Goal: Find specific page/section: Find specific page/section

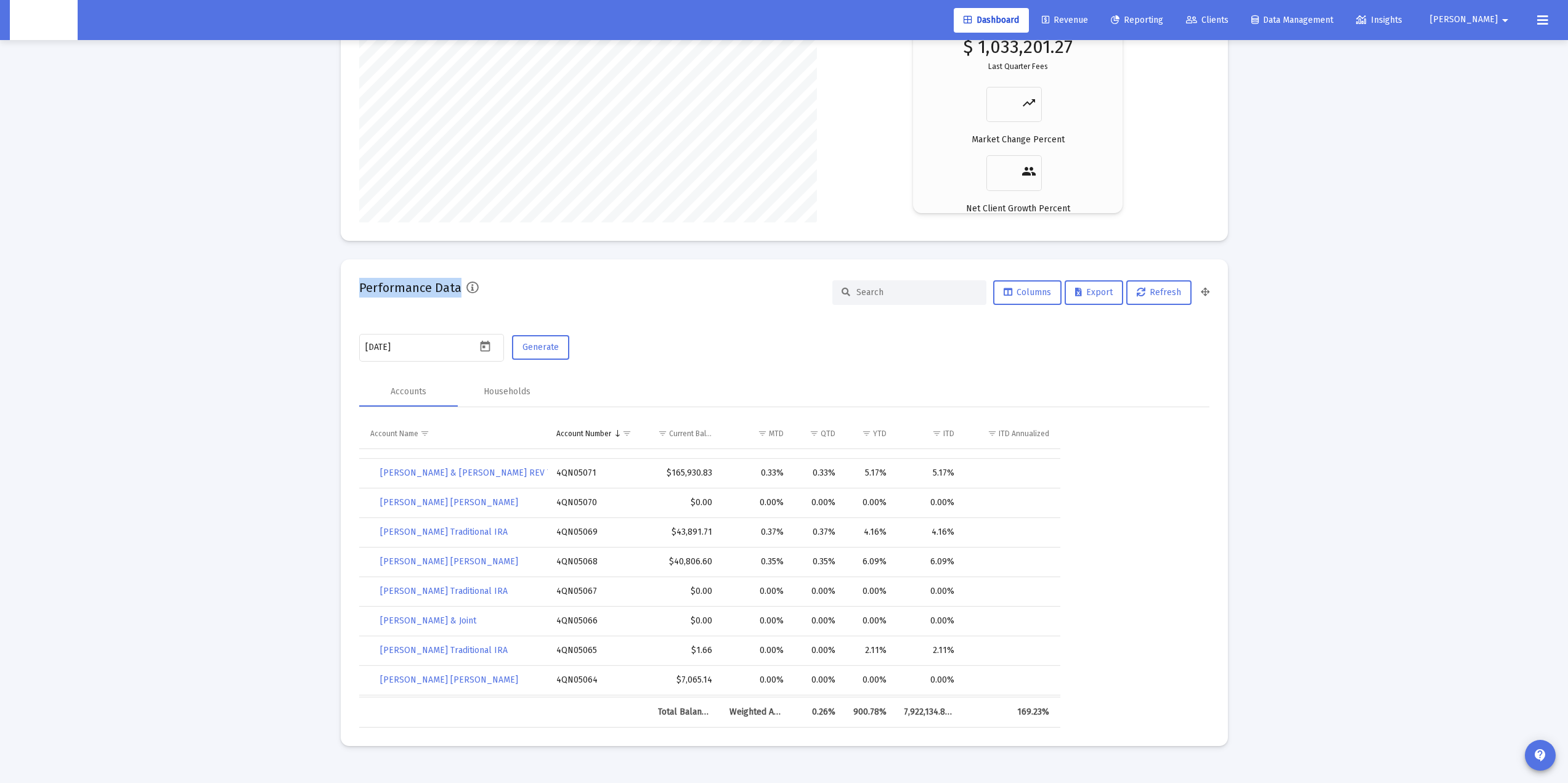
drag, startPoint x: 357, startPoint y: 291, endPoint x: 491, endPoint y: 297, distance: 134.1
click at [491, 297] on mat-card "Performance Data Columns Export Refresh 2025-10-07 Generate Accounts Households…" at bounding box center [785, 502] width 888 height 486
drag, startPoint x: 350, startPoint y: 297, endPoint x: 455, endPoint y: 307, distance: 105.5
click at [486, 295] on mat-card "Performance Data Columns Export Refresh 2025-10-07 Generate Accounts Households…" at bounding box center [785, 502] width 888 height 486
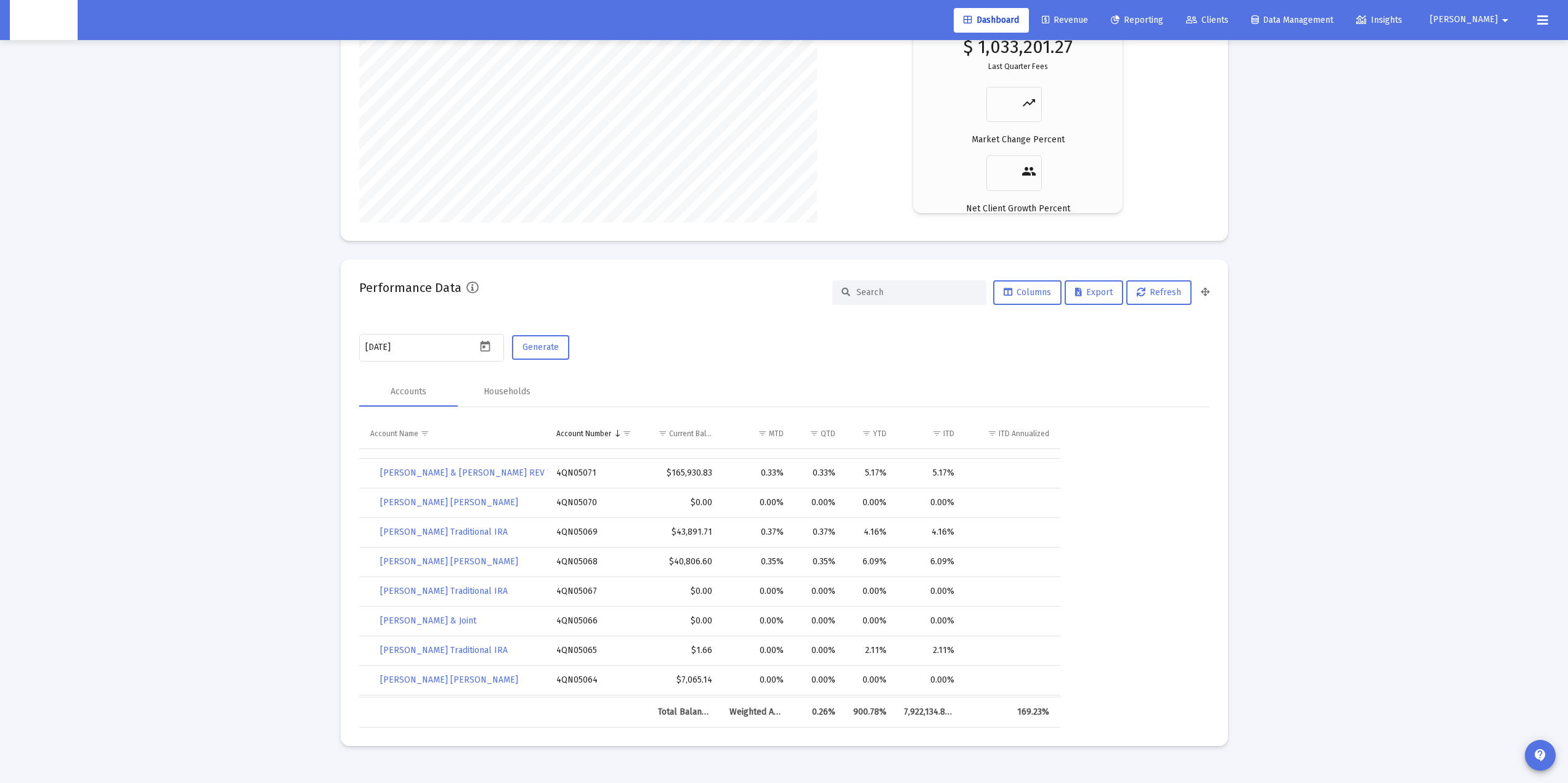
drag, startPoint x: 349, startPoint y: 290, endPoint x: 512, endPoint y: 294, distance: 163.0
click at [512, 294] on mat-card "Performance Data Columns Export Refresh 2025-10-07 Generate Accounts Households…" at bounding box center [785, 502] width 888 height 486
drag, startPoint x: 966, startPoint y: 473, endPoint x: 860, endPoint y: 470, distance: 106.0
click at [862, 469] on tr "ROBERT & MARLA JAMIESON REV Trust 4QN05071 $165,930.83 0.33% 0.33% 5.17% 5.17%" at bounding box center [710, 473] width 701 height 29
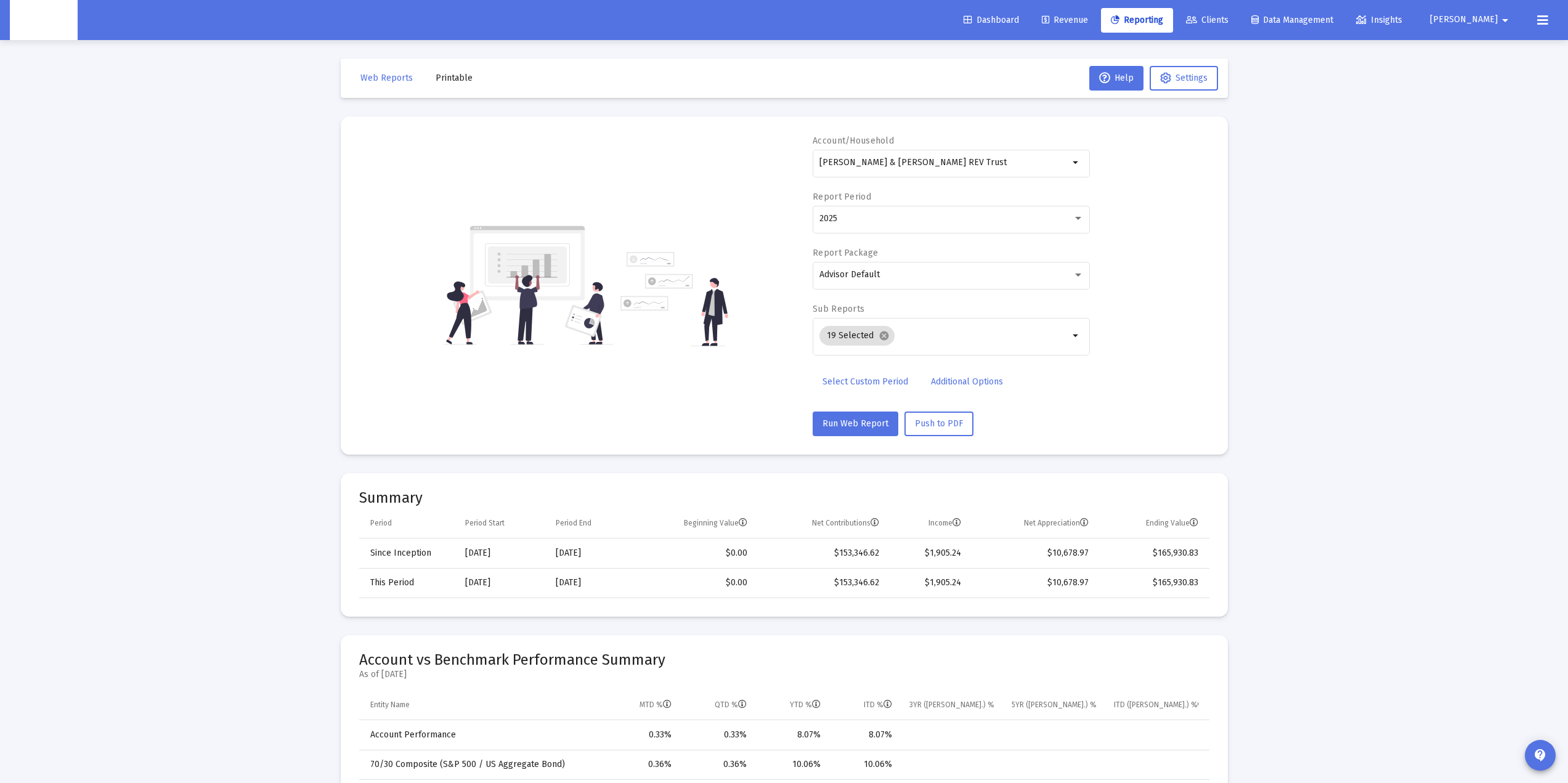
select select "View all"
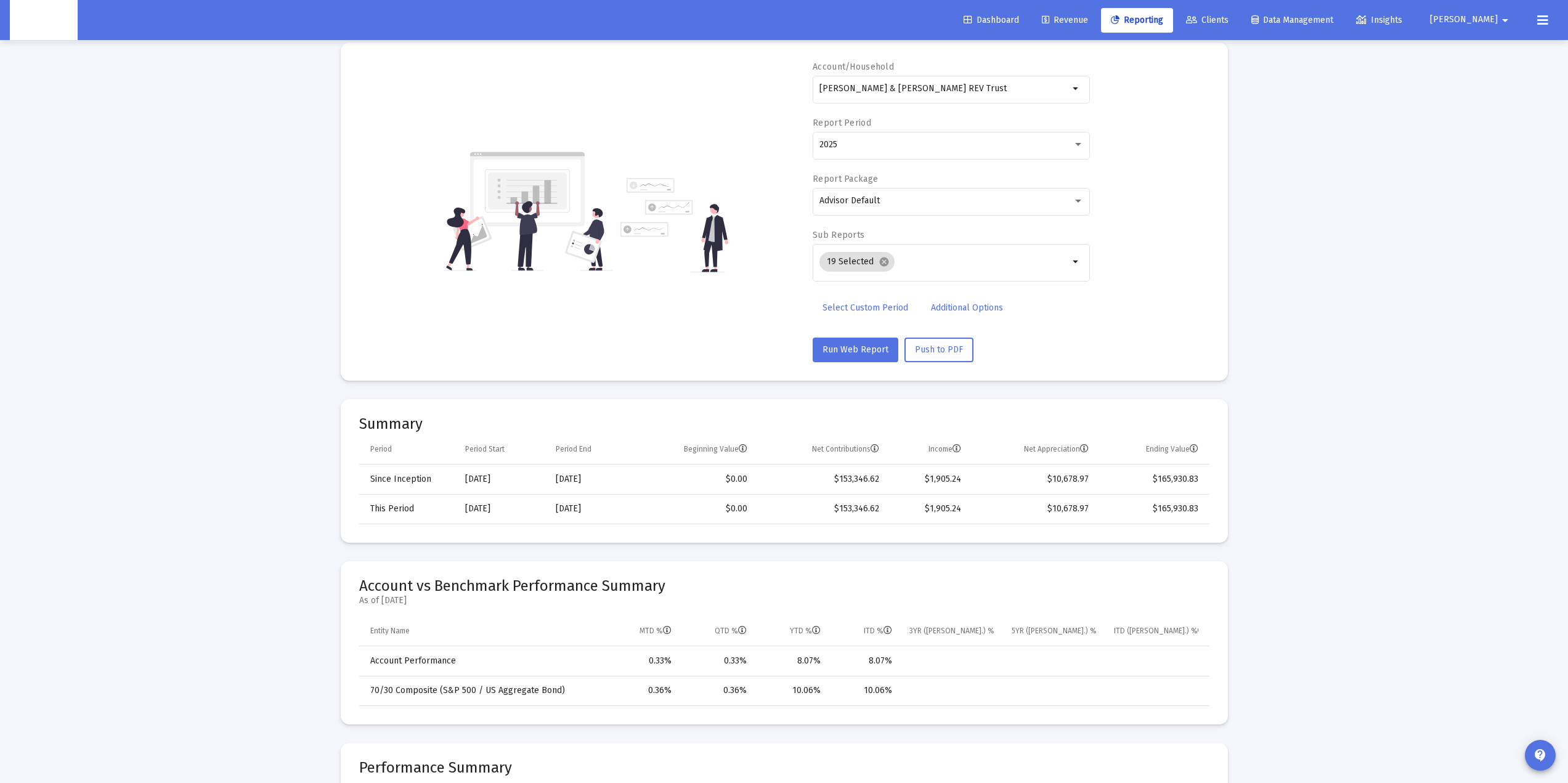
scroll to position [165, 0]
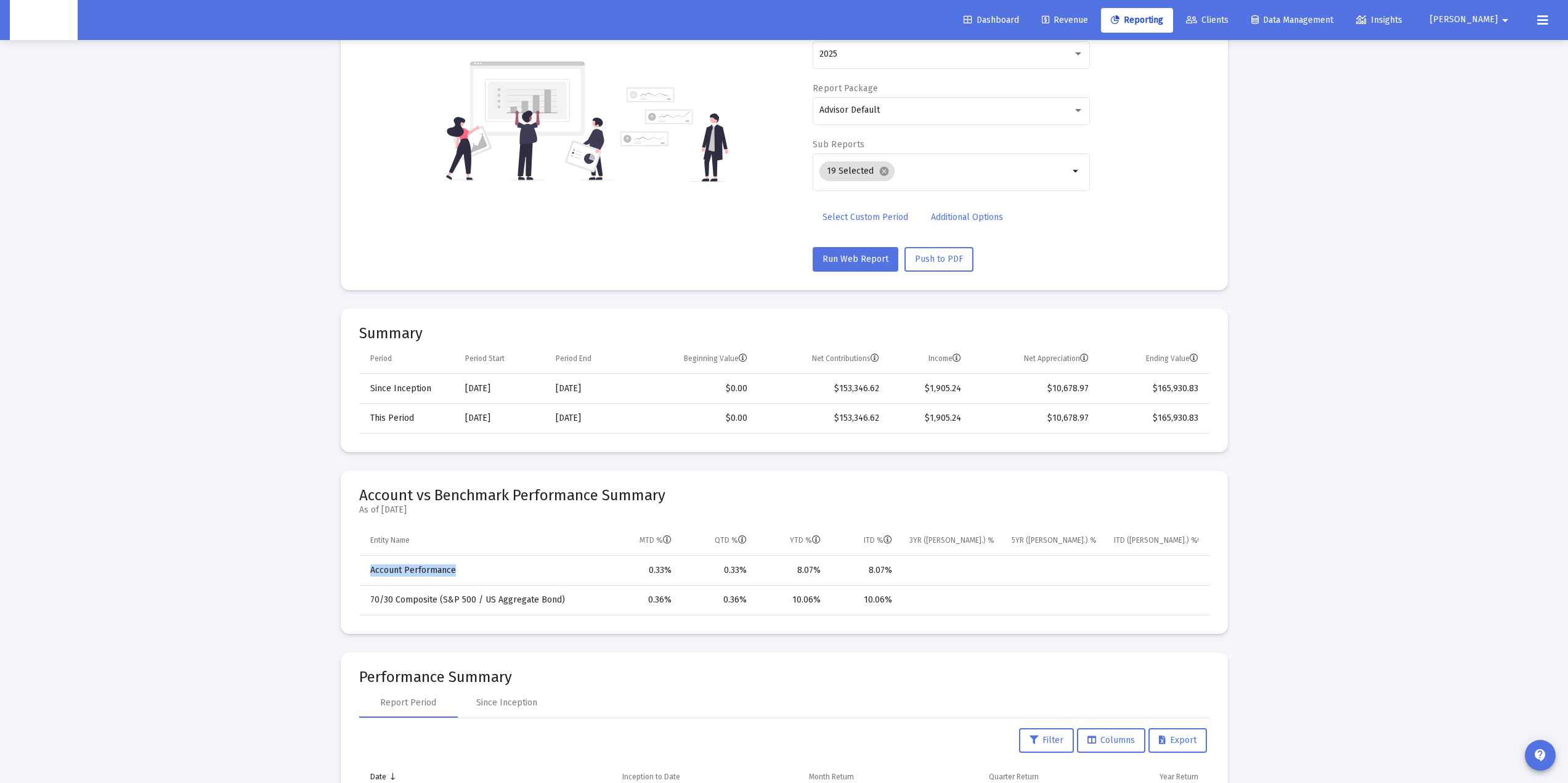
drag, startPoint x: 362, startPoint y: 573, endPoint x: 464, endPoint y: 571, distance: 102.0
click at [464, 571] on div "Entity Name MTD % QTD % YTD % ITD % 3YR ([PERSON_NAME].) % 5YR ([PERSON_NAME].)…" at bounding box center [784, 571] width 850 height 89
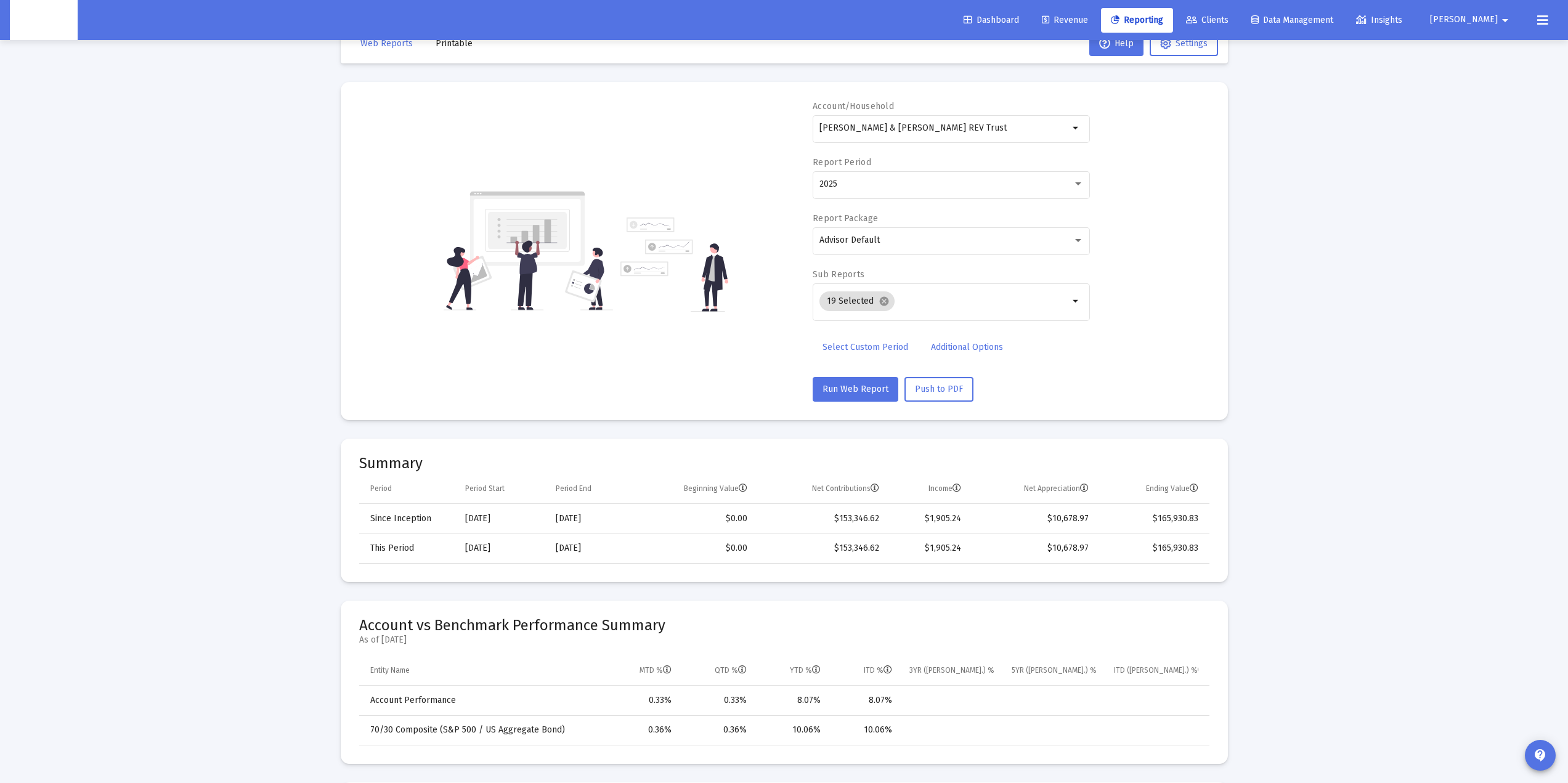
scroll to position [0, 0]
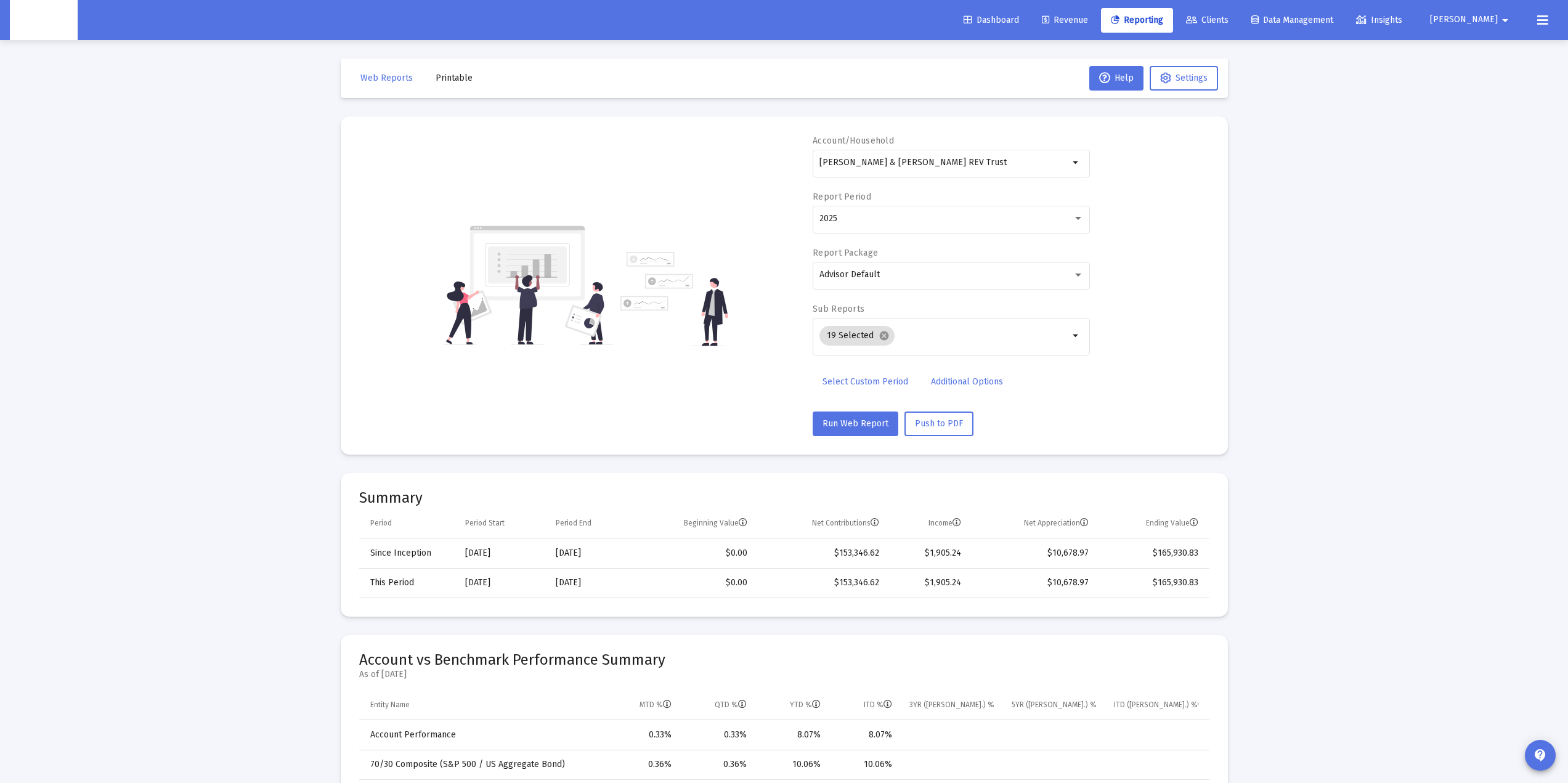
drag, startPoint x: 463, startPoint y: 557, endPoint x: 517, endPoint y: 555, distance: 54.0
click at [517, 555] on td "[DATE]" at bounding box center [501, 552] width 90 height 29
drag, startPoint x: 453, startPoint y: 585, endPoint x: 520, endPoint y: 581, distance: 67.1
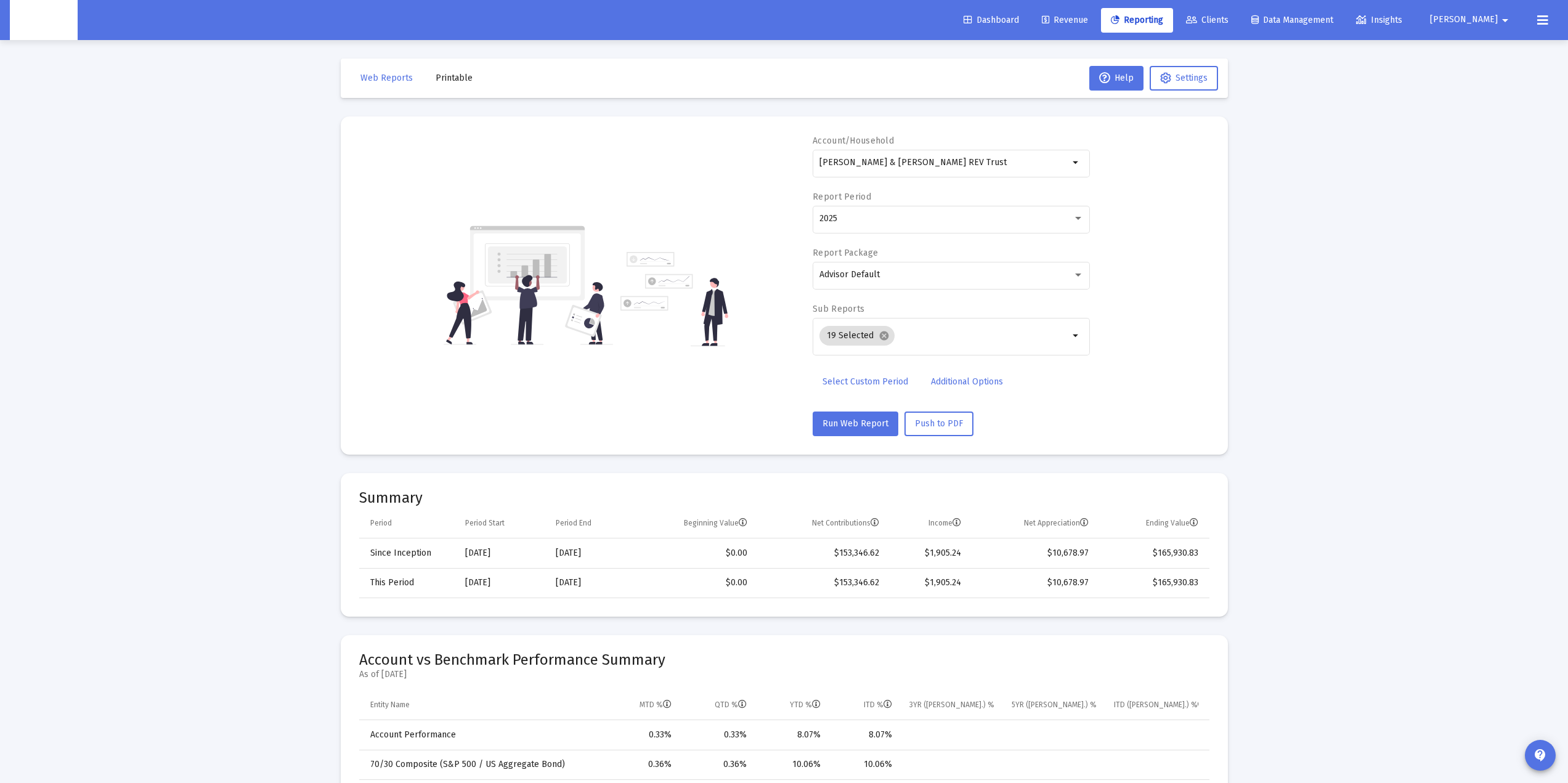
click at [520, 581] on tr "This Period [DATE] [DATE] $0.00 $153,346.62 $1,905.24 $10,678.97 $165,930.83" at bounding box center [784, 582] width 850 height 29
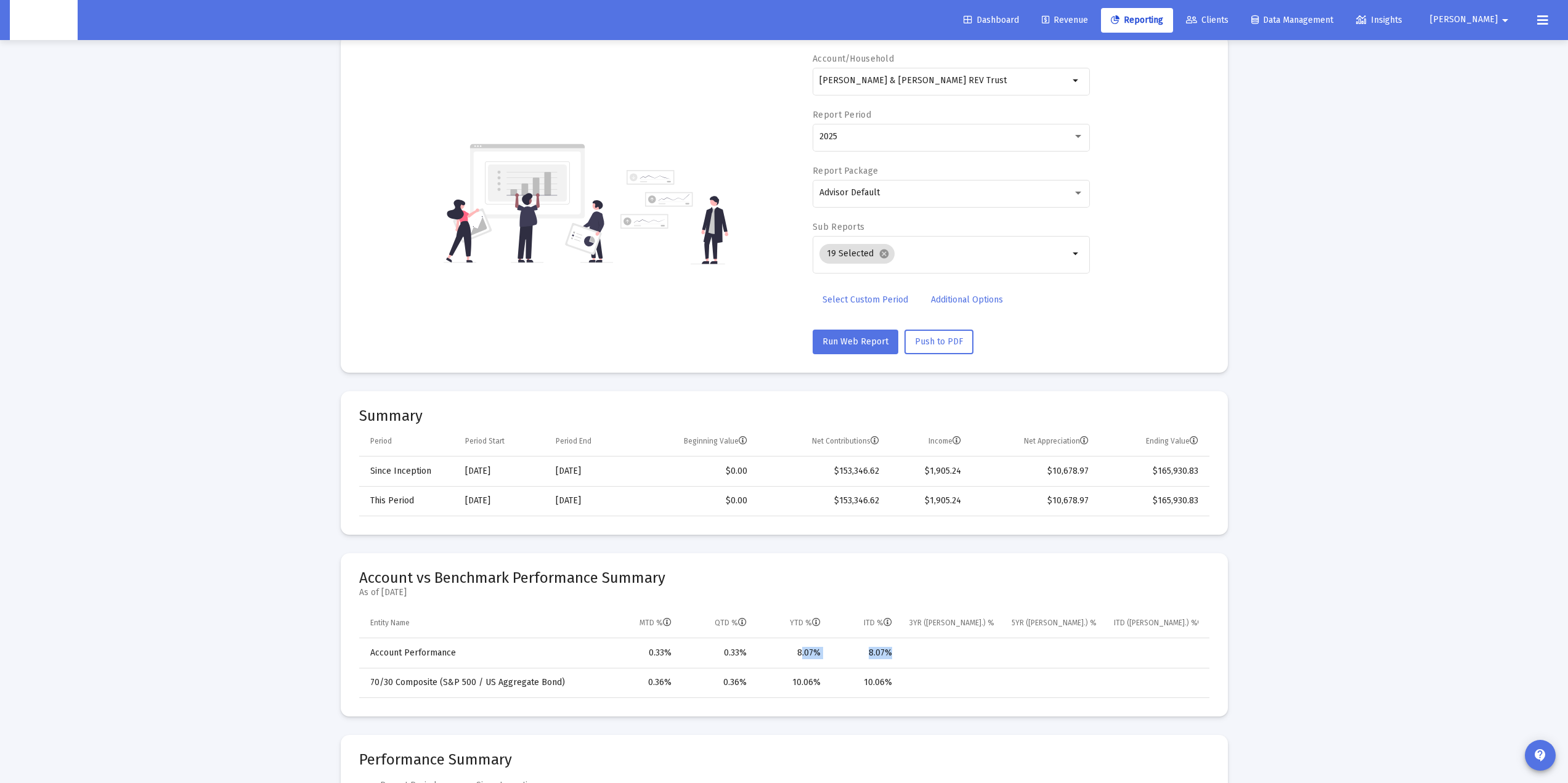
drag, startPoint x: 788, startPoint y: 654, endPoint x: 914, endPoint y: 651, distance: 126.0
click at [914, 651] on tr "Account Performance 0.33% 0.33% 8.07% 8.07%" at bounding box center [784, 653] width 850 height 29
drag, startPoint x: 464, startPoint y: 501, endPoint x: 518, endPoint y: 506, distance: 54.2
click at [518, 506] on td "[DATE]" at bounding box center [501, 501] width 90 height 29
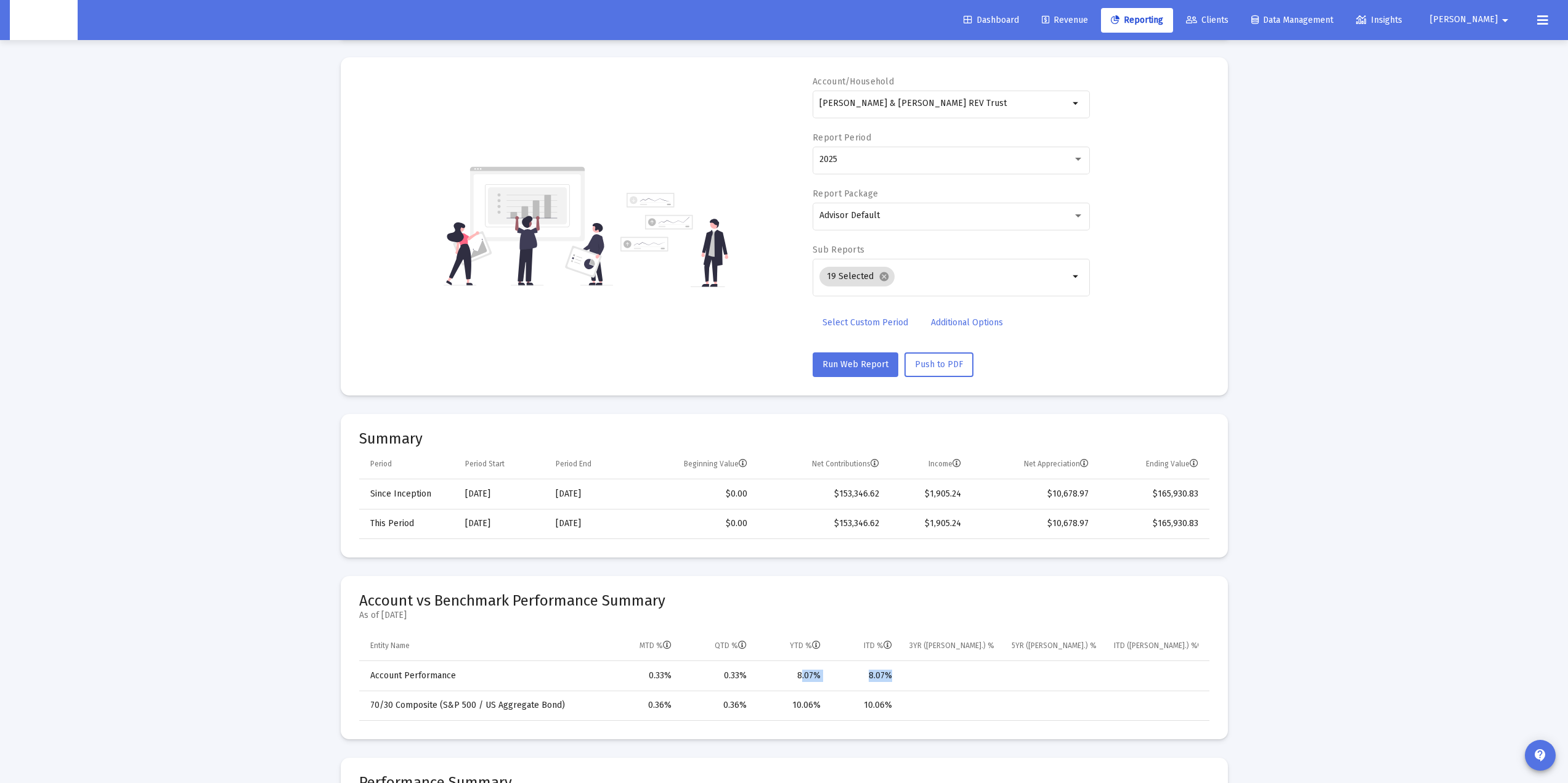
scroll to position [0, 0]
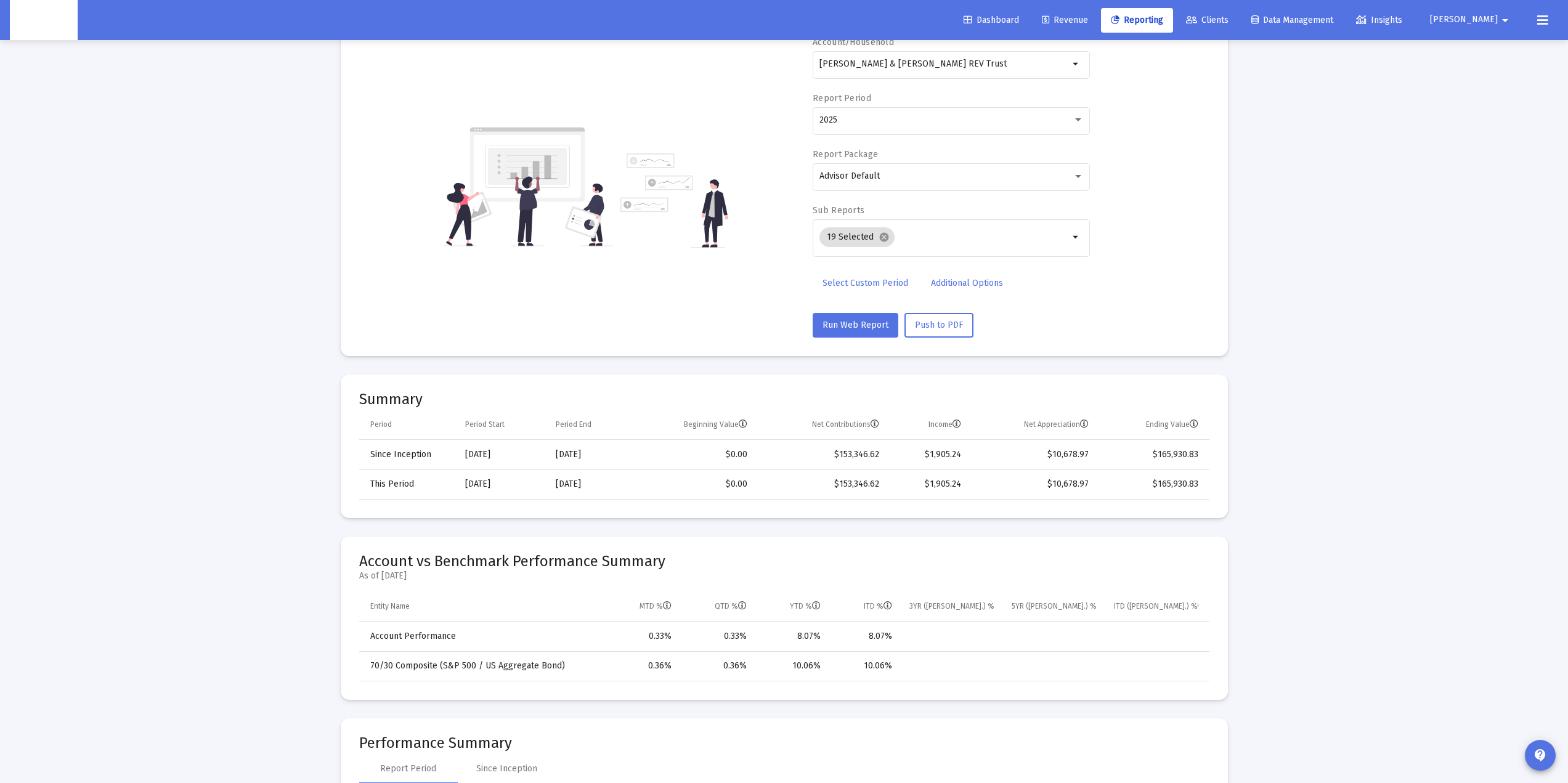
scroll to position [165, 0]
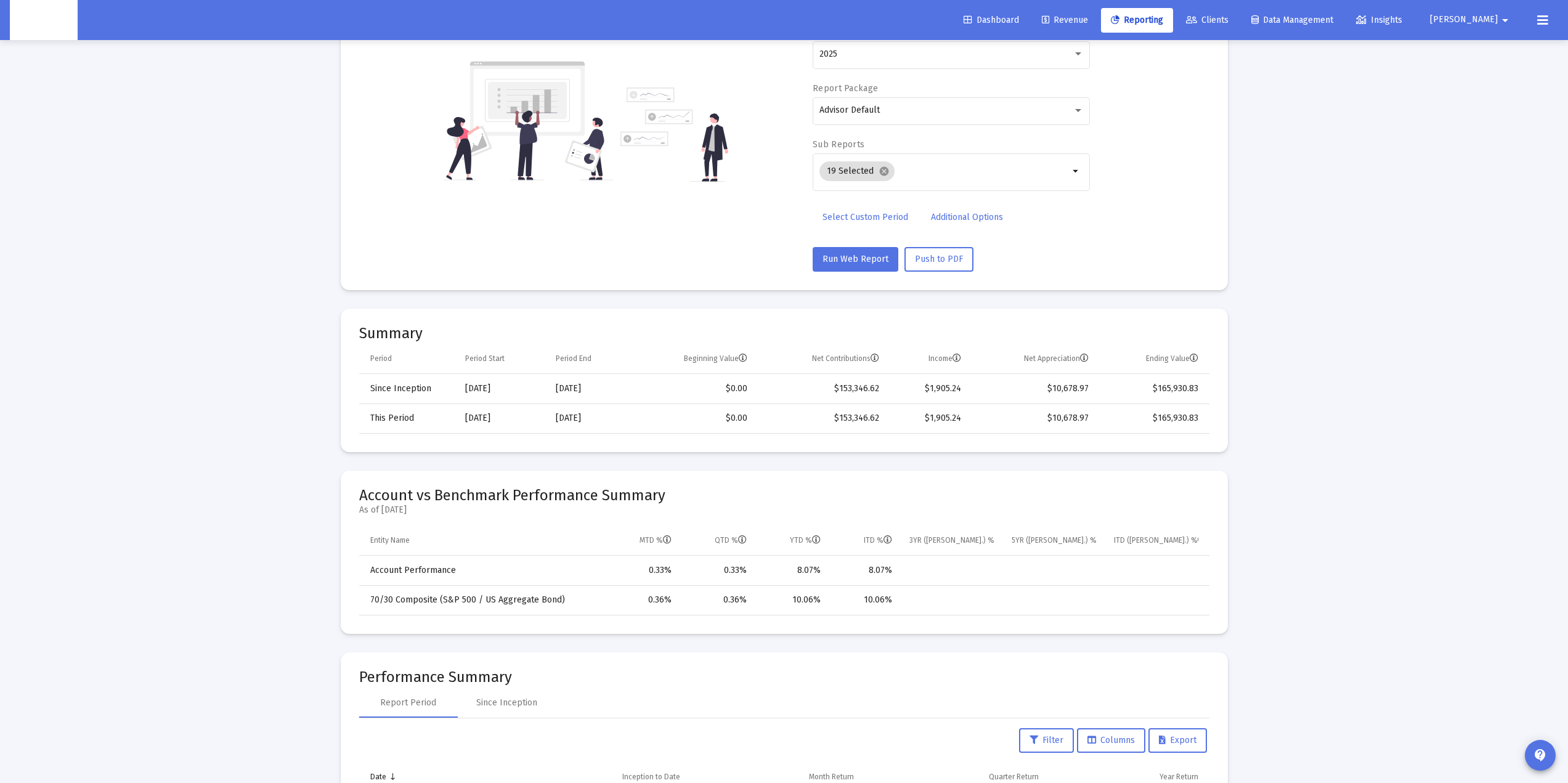
drag, startPoint x: 897, startPoint y: 570, endPoint x: 794, endPoint y: 572, distance: 103.0
click at [794, 572] on tr "Account Performance 0.33% 0.33% 8.07% 8.07%" at bounding box center [784, 570] width 850 height 29
drag, startPoint x: 903, startPoint y: 571, endPoint x: 774, endPoint y: 567, distance: 129.1
click at [791, 562] on tr "Account Performance 0.33% 0.33% 8.07% 8.07%" at bounding box center [784, 570] width 850 height 29
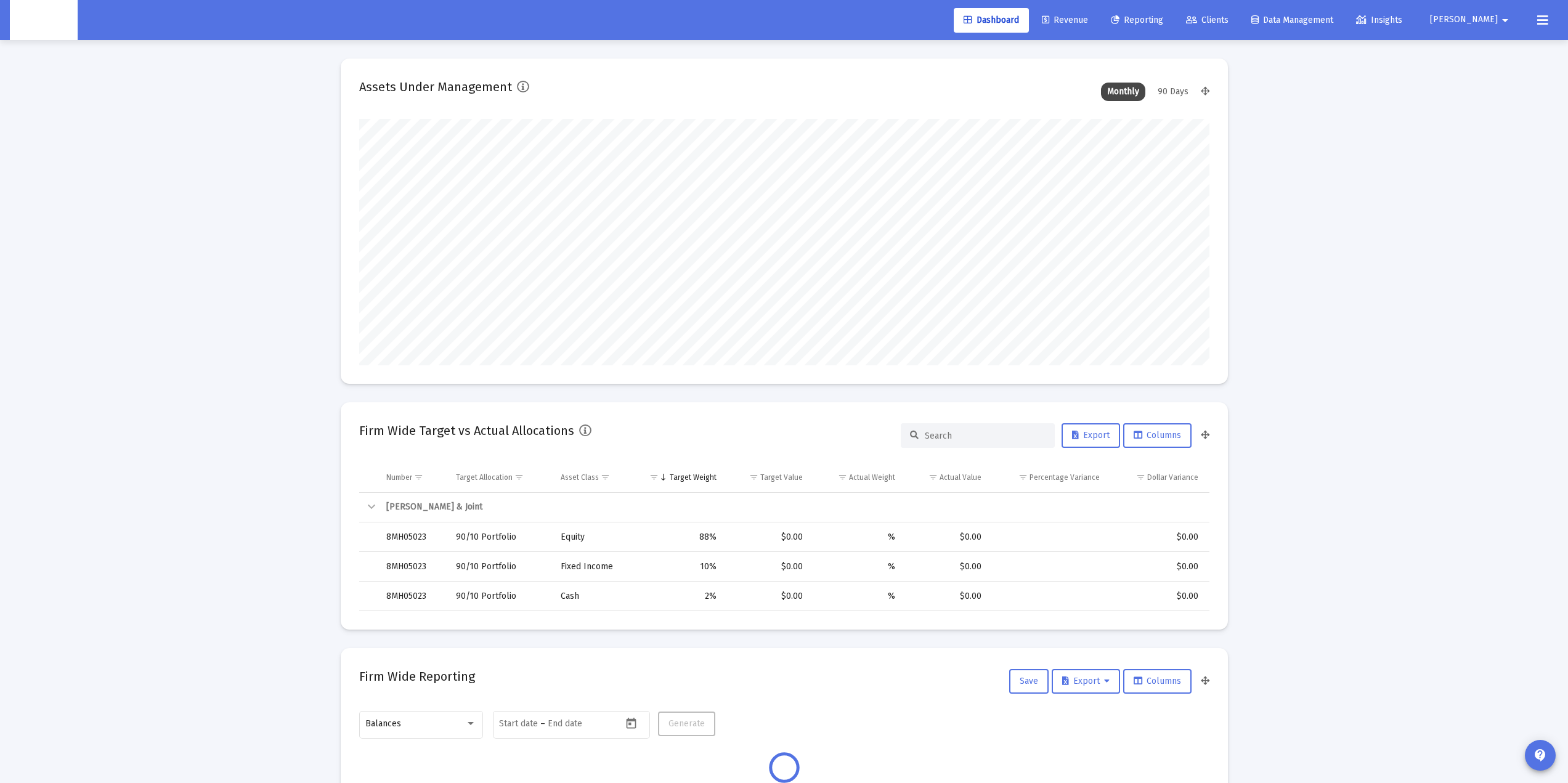
scroll to position [247, 458]
type input "[DATE]"
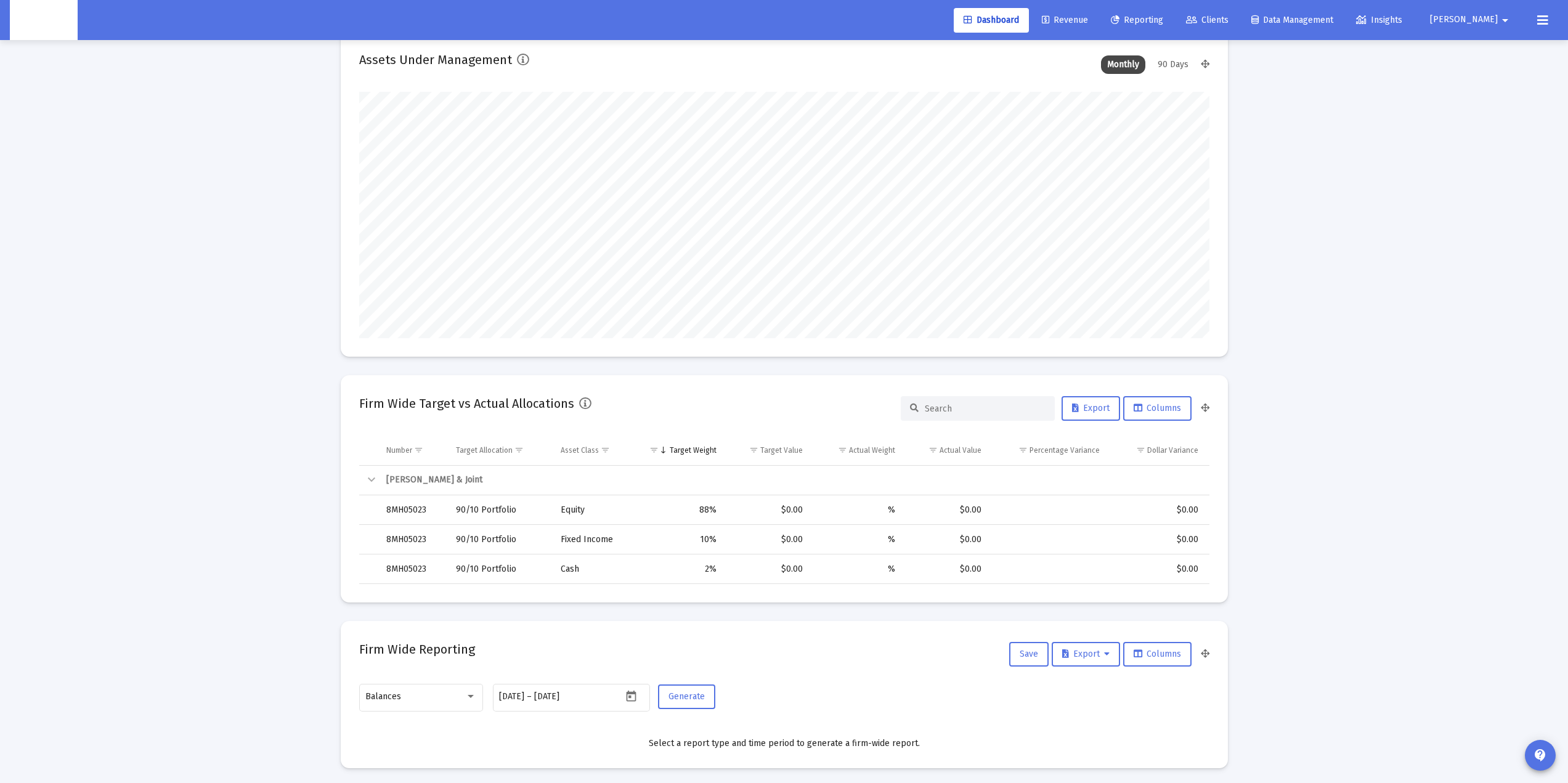
scroll to position [0, 0]
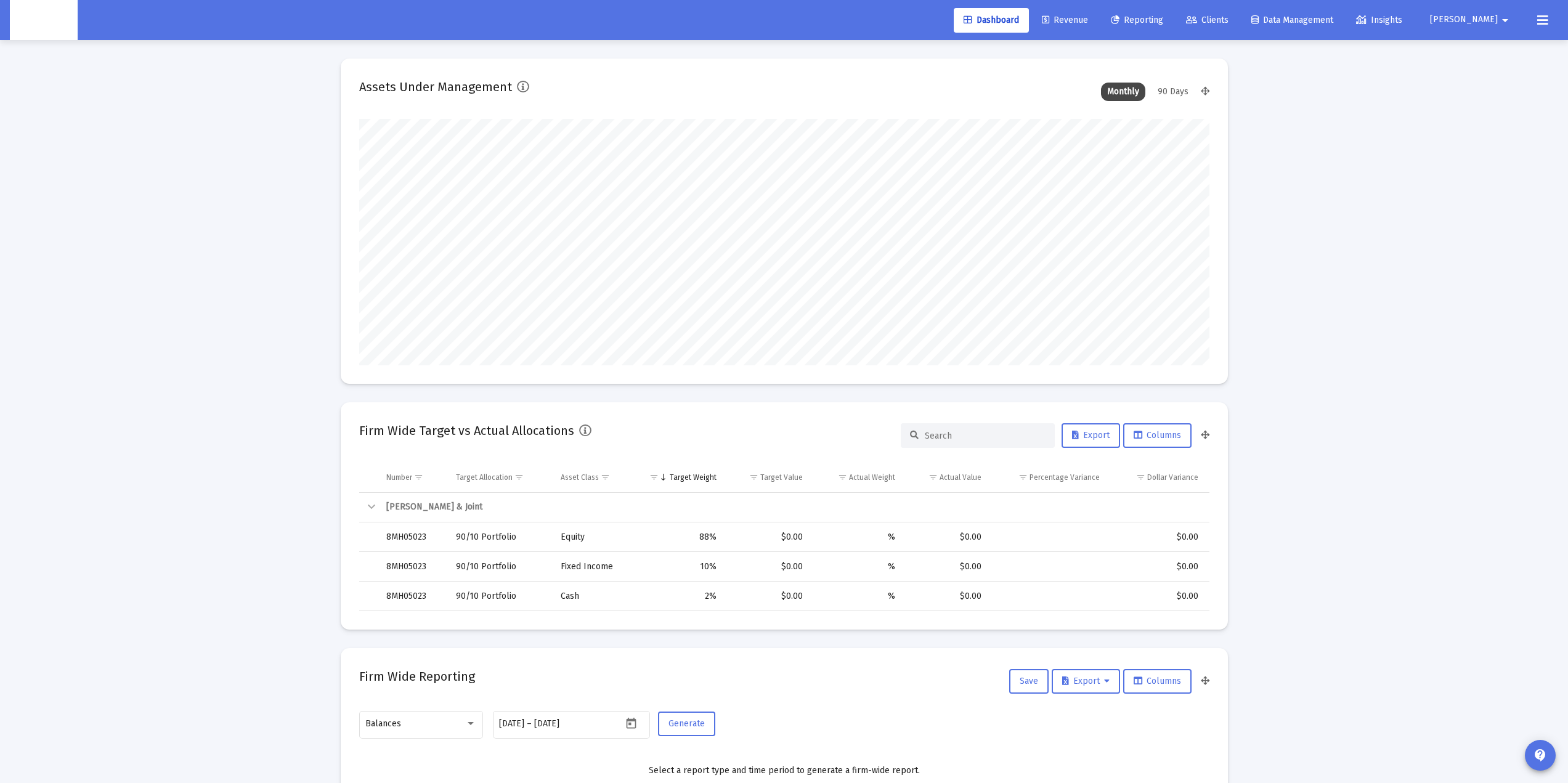
click at [1198, 18] on icon at bounding box center [1191, 20] width 11 height 8
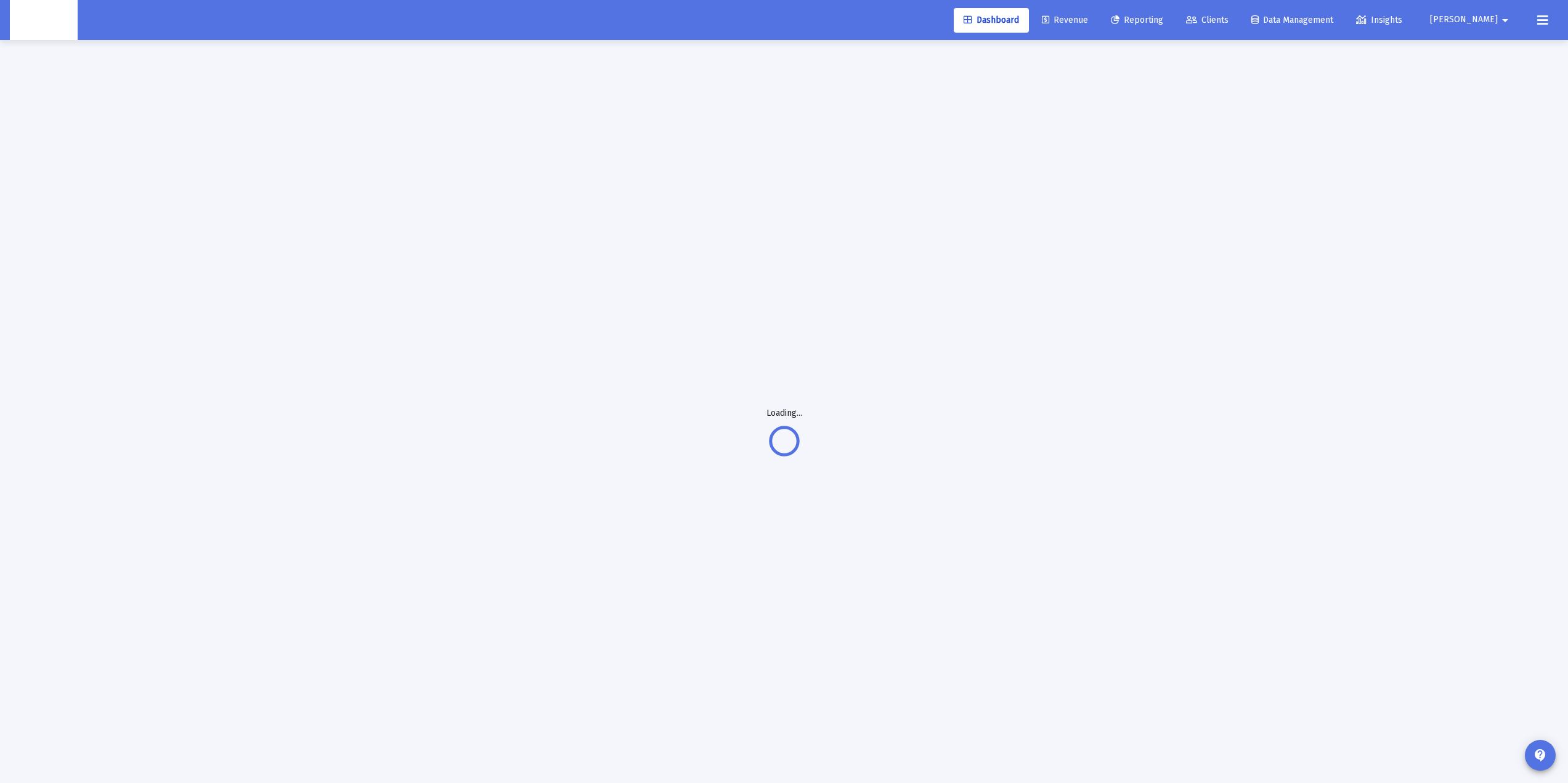
click at [1163, 18] on span "Reporting" at bounding box center [1137, 20] width 53 height 11
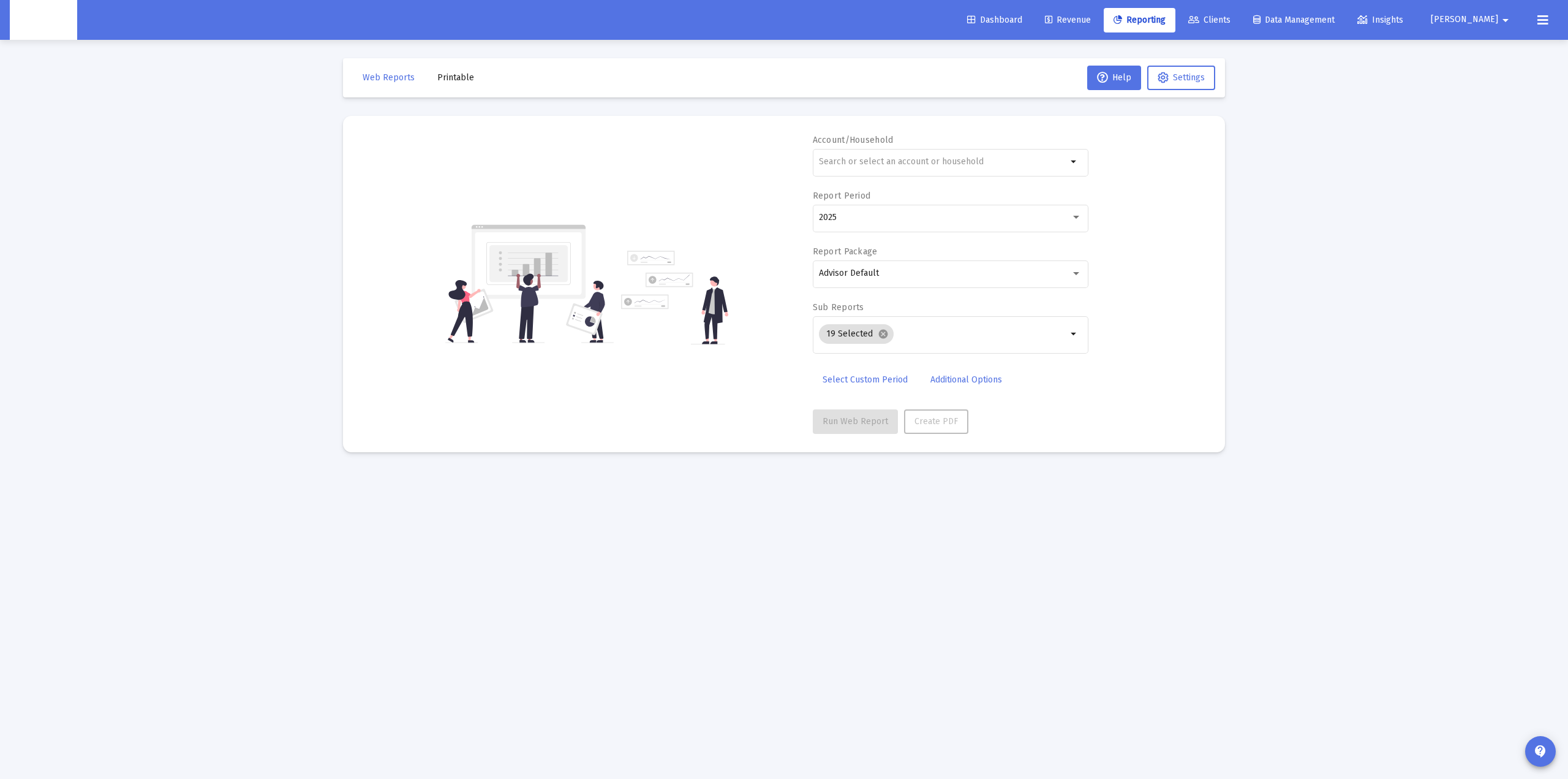
click at [1231, 16] on span "Clients" at bounding box center [1209, 20] width 42 height 11
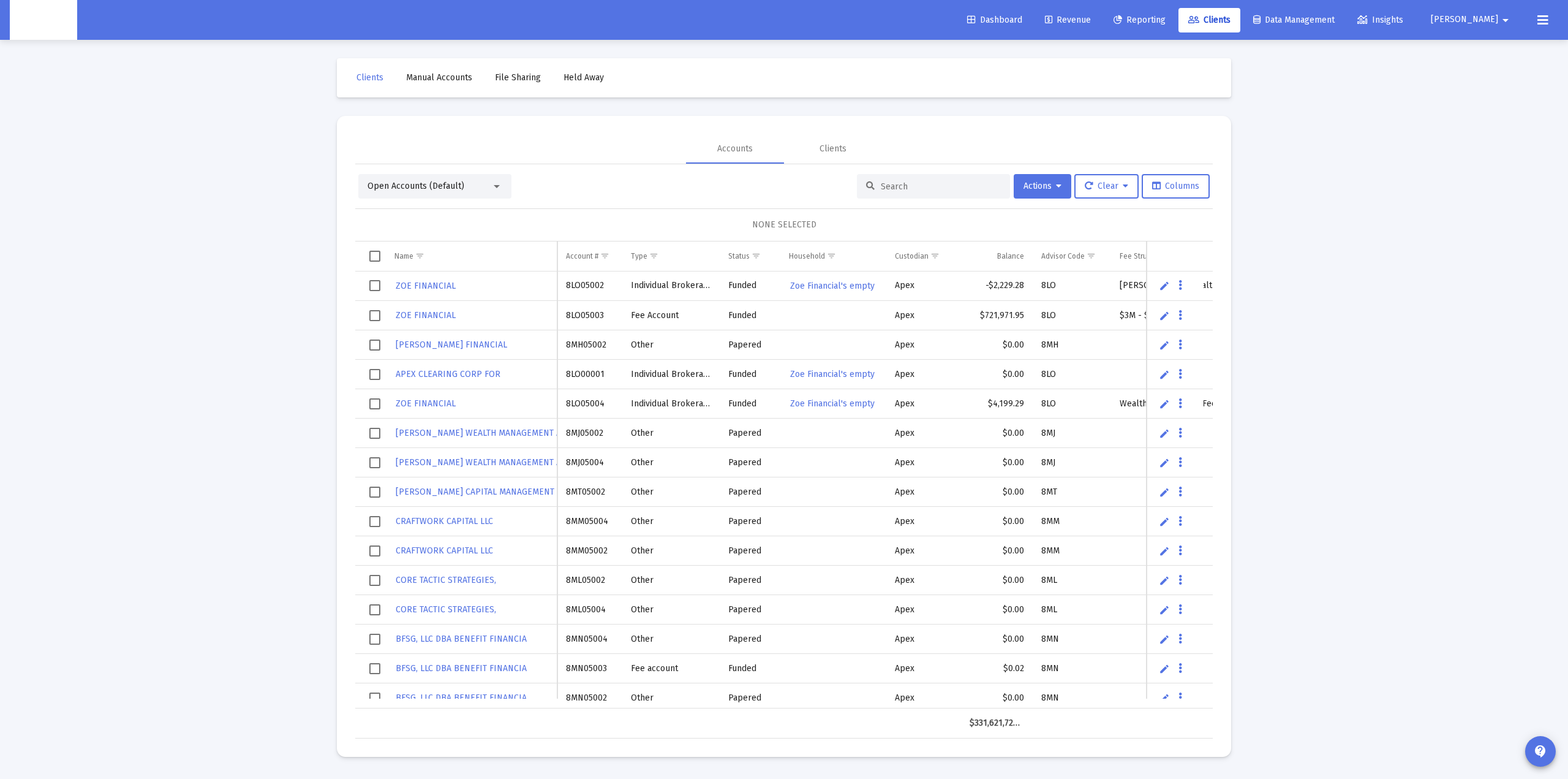
click at [897, 186] on input at bounding box center [941, 186] width 120 height 11
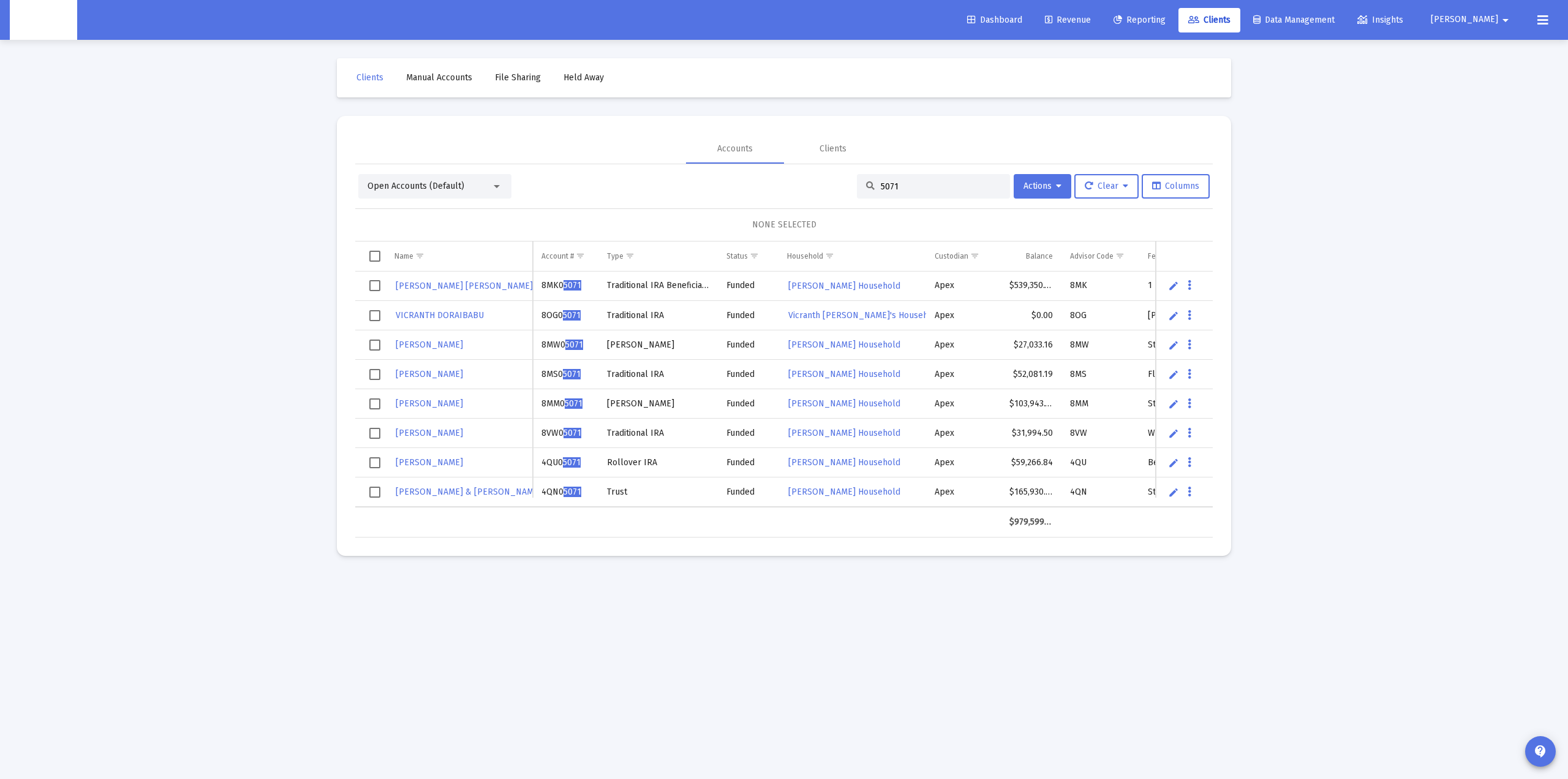
type input "5071"
click at [500, 491] on span "ROBERT & MARLA JAMIESON REV" at bounding box center [477, 491] width 164 height 11
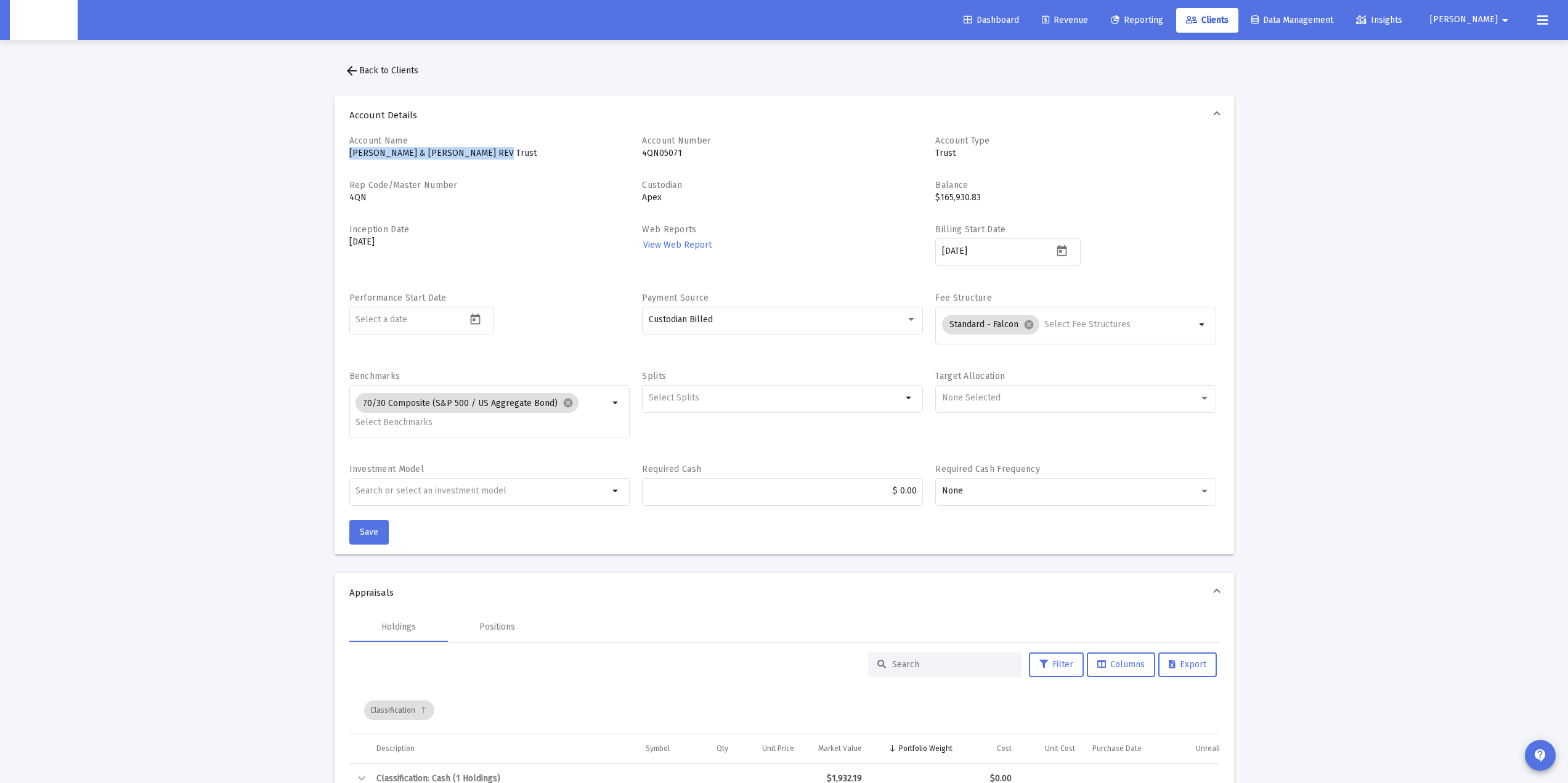
drag, startPoint x: 346, startPoint y: 154, endPoint x: 503, endPoint y: 159, distance: 157.1
click at [503, 159] on div "Account Name ROBERT & MARLA JAMIESON REV Trust Account Number 4QN05071 Account …" at bounding box center [784, 344] width 899 height 419
drag, startPoint x: 404, startPoint y: 247, endPoint x: 331, endPoint y: 229, distance: 75.2
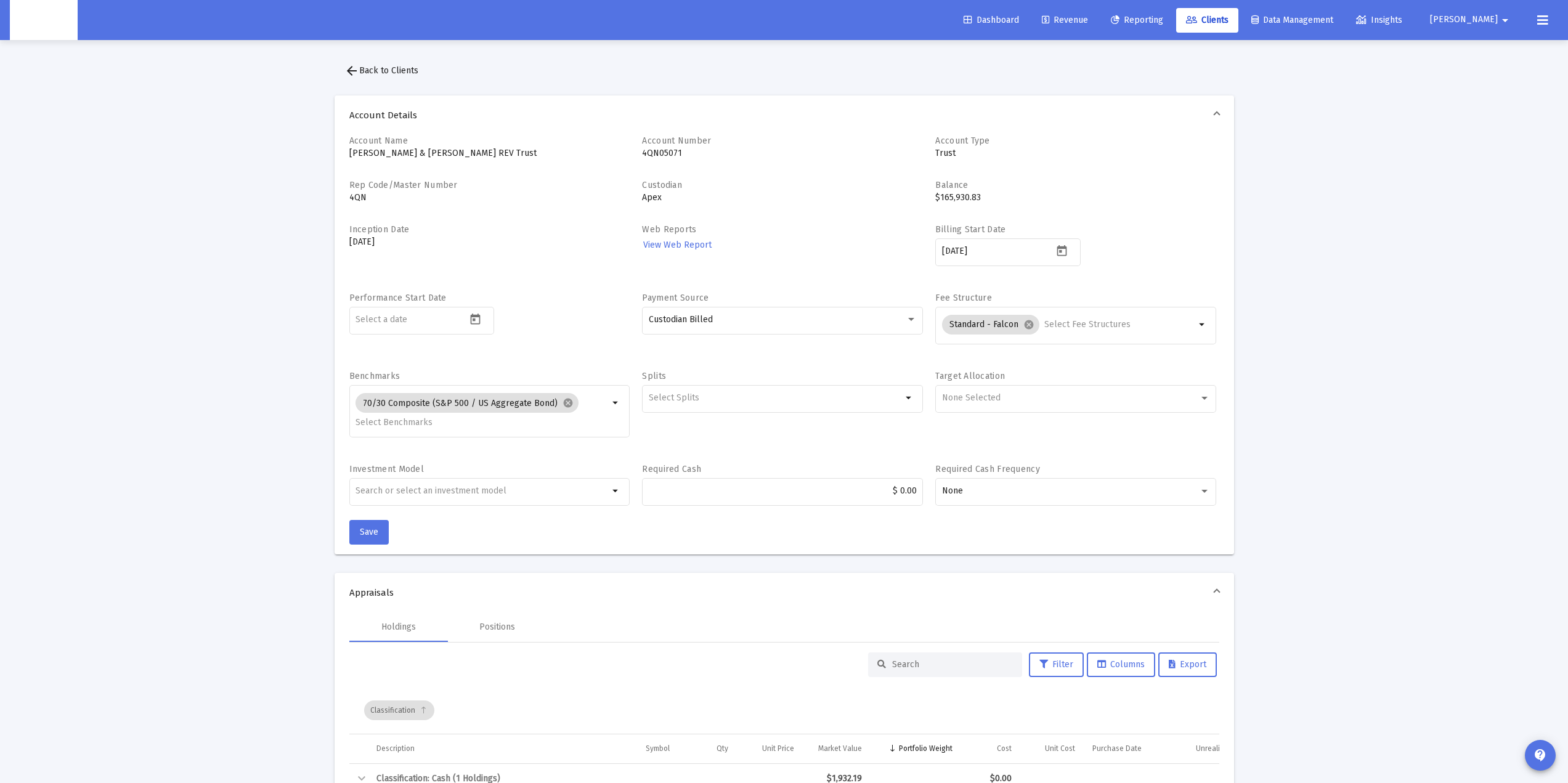
click at [710, 158] on div "Account Name ROBERT & MARLA JAMIESON REV Trust Account Number 4QN05071 Account …" at bounding box center [784, 327] width 870 height 385
drag, startPoint x: 399, startPoint y: 238, endPoint x: 312, endPoint y: 266, distance: 91.4
click at [341, 232] on div "Account Name ROBERT & MARLA JAMIESON REV Trust Account Number 4QN05071 Account …" at bounding box center [784, 344] width 899 height 419
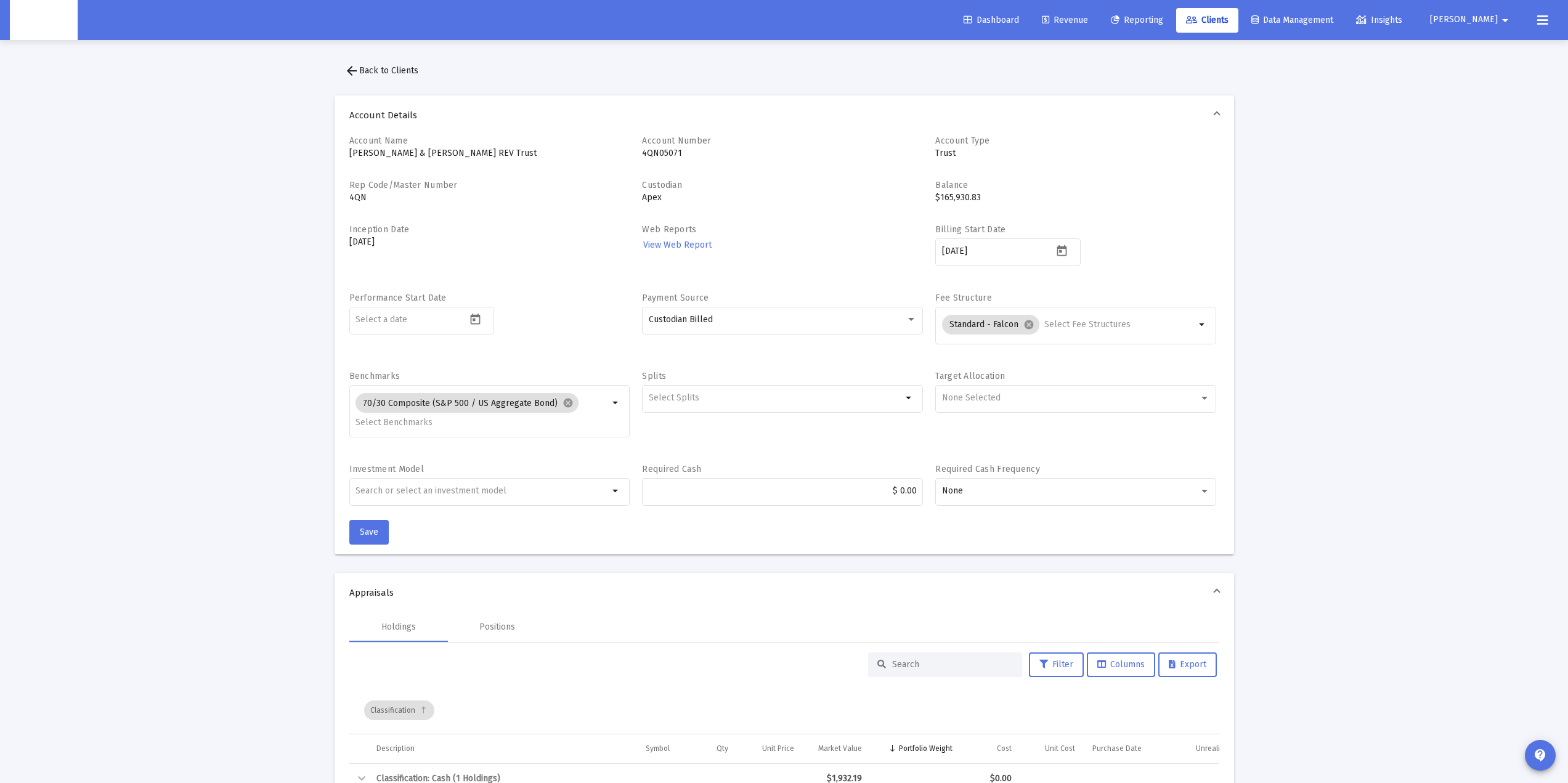
drag, startPoint x: 346, startPoint y: 231, endPoint x: 322, endPoint y: 219, distance: 26.8
